Goal: Information Seeking & Learning: Learn about a topic

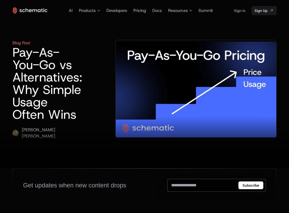
click at [48, 62] on h1 "Pay-As-You-Go vs Alternatives: Why Simple Usage Often Wins" at bounding box center [47, 83] width 70 height 75
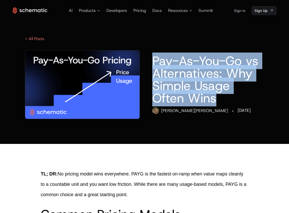
drag, startPoint x: 170, startPoint y: 64, endPoint x: 223, endPoint y: 98, distance: 62.6
click at [223, 98] on h1 "Pay-As-You-Go vs Alternatives: Why Simple Usage Often Wins" at bounding box center [208, 80] width 112 height 50
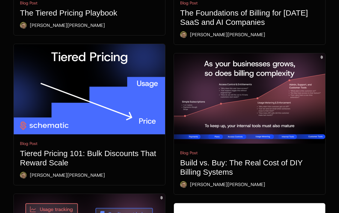
scroll to position [396, 0]
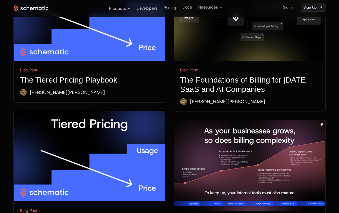
click at [83, 76] on h1 "The Tiered Pricing Playbook" at bounding box center [89, 79] width 139 height 9
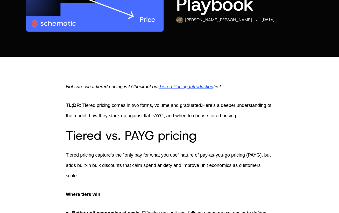
scroll to position [116, 0]
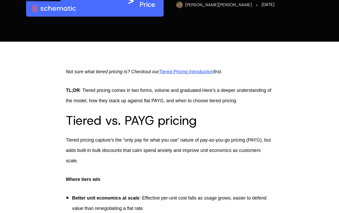
click at [110, 74] on span "Not sure what tiered pricing is? Checkout our" at bounding box center [112, 71] width 93 height 5
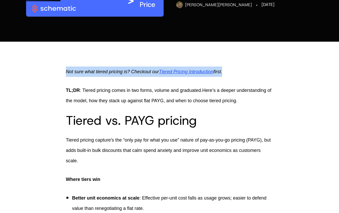
click at [110, 74] on span "Not sure what tiered pricing is? Checkout our" at bounding box center [112, 71] width 93 height 5
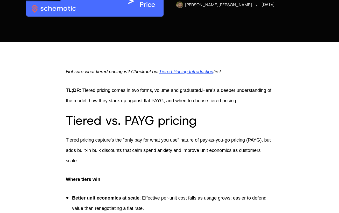
click at [114, 74] on span "Not sure what tiered pricing is? Checkout our" at bounding box center [112, 71] width 93 height 5
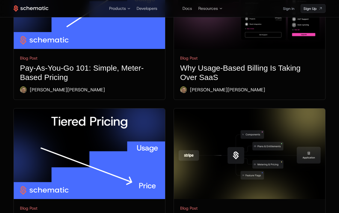
scroll to position [231, 0]
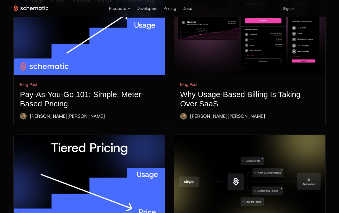
click at [112, 88] on div "Blog Post" at bounding box center [89, 85] width 139 height 6
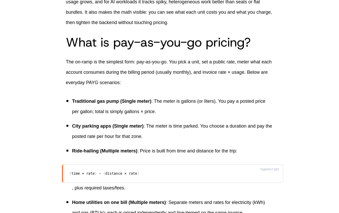
scroll to position [279, 0]
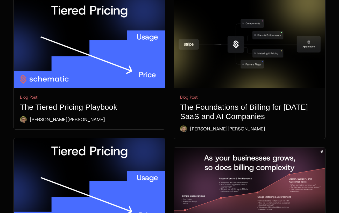
scroll to position [418, 0]
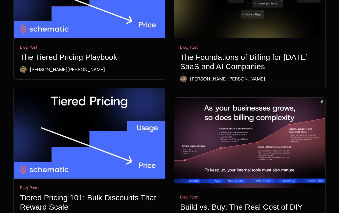
click at [86, 49] on div "Blog Post" at bounding box center [89, 47] width 139 height 6
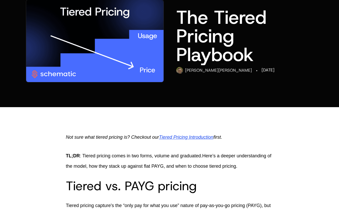
scroll to position [57, 0]
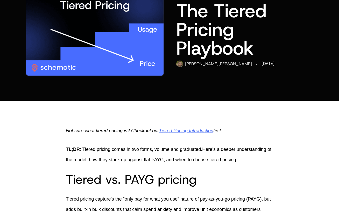
click at [183, 130] on span "Tiered Pricing Introduction" at bounding box center [186, 130] width 54 height 5
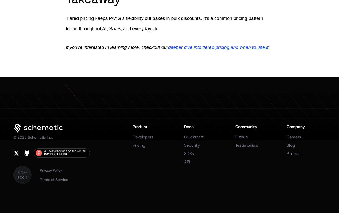
scroll to position [1281, 0]
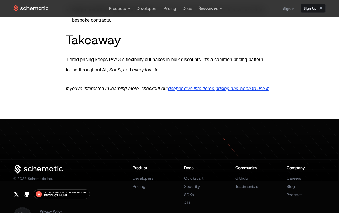
click at [94, 94] on p "If you're interested in learning more, checkout our deeper dive into tiered pri…" at bounding box center [169, 88] width 207 height 10
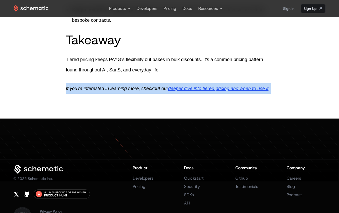
drag, startPoint x: 94, startPoint y: 110, endPoint x: 65, endPoint y: 101, distance: 30.9
copy body "If you're interested in learning more, checkout our deeper dive into tiered pri…"
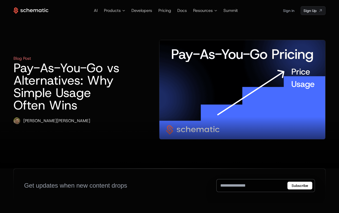
click at [221, 74] on img at bounding box center [242, 89] width 166 height 99
